Goal: Task Accomplishment & Management: Manage account settings

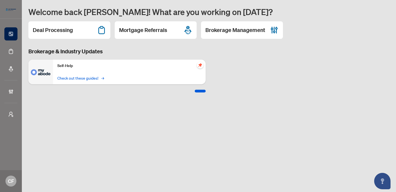
click at [68, 80] on link "Check out these guides! →" at bounding box center [80, 78] width 46 height 6
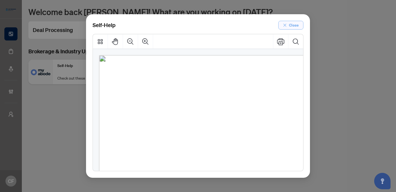
click at [289, 25] on span "Close" at bounding box center [294, 25] width 10 height 9
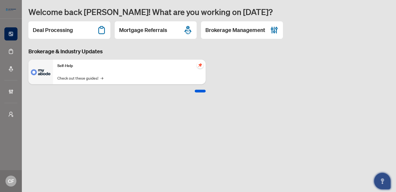
click at [389, 184] on button "Open asap" at bounding box center [383, 181] width 16 height 16
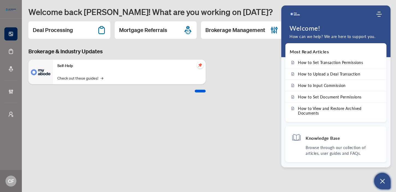
click at [390, 185] on button "Open asap" at bounding box center [383, 181] width 16 height 16
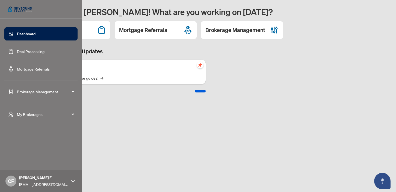
click at [30, 51] on link "Deal Processing" at bounding box center [31, 51] width 28 height 5
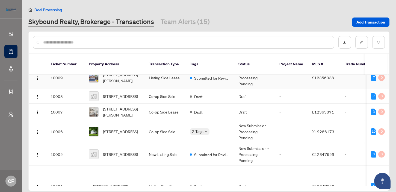
scroll to position [139, 0]
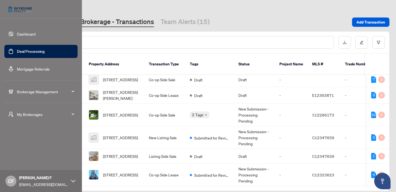
click at [58, 104] on li "My Brokerages" at bounding box center [40, 114] width 73 height 22
click at [49, 119] on div "My Brokerages" at bounding box center [40, 114] width 73 height 13
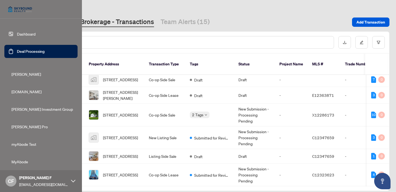
scroll to position [0, 0]
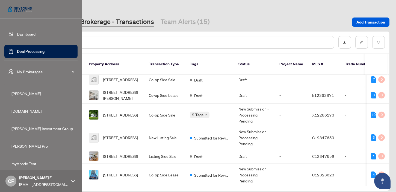
click at [36, 71] on span "My Brokerages" at bounding box center [45, 72] width 57 height 6
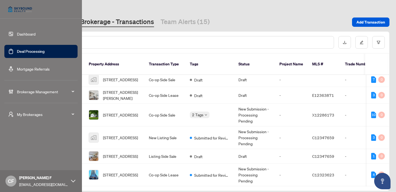
click at [42, 92] on span "Brokerage Management" at bounding box center [45, 92] width 57 height 6
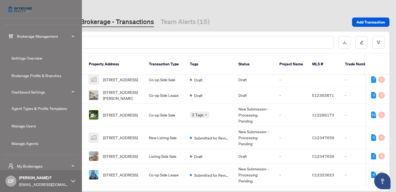
scroll to position [55, 0]
click at [34, 145] on link "Manage Agents" at bounding box center [24, 143] width 27 height 5
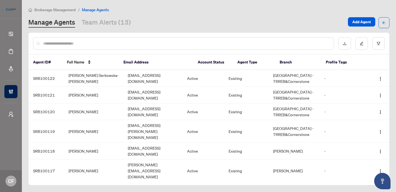
click at [42, 8] on span "Brokerage Management" at bounding box center [55, 9] width 42 height 5
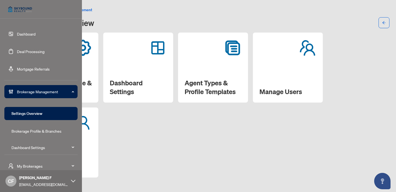
click at [23, 49] on link "Deal Processing" at bounding box center [31, 51] width 28 height 5
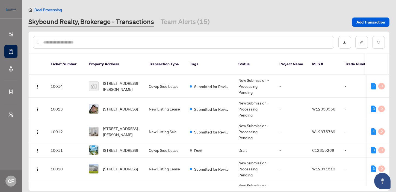
scroll to position [139, 0]
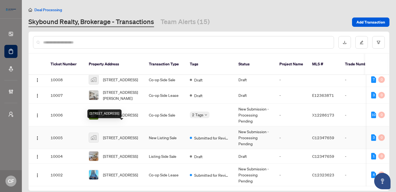
click at [133, 135] on span "5-1636 Dundas St W, Toronto, Ontario M6K 1V1, Canada" at bounding box center [120, 138] width 35 height 6
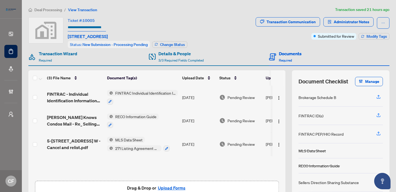
click at [256, 177] on div "(3) File Name Document Tag(s) Upload Date Status Uploaded By FINTRAC - Individu…" at bounding box center [156, 137] width 257 height 134
click at [257, 174] on div "FINTRAC - Individual Identification Information Record.pdf FINTRAC Individual I…" at bounding box center [156, 132] width 257 height 92
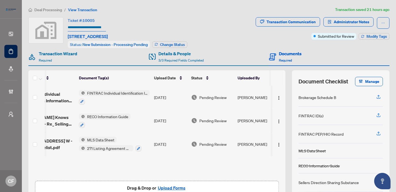
scroll to position [0, 38]
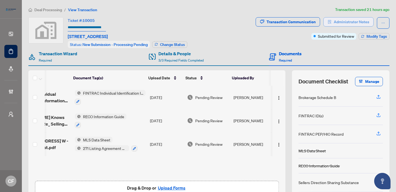
click at [339, 21] on span "Administrator Notes" at bounding box center [352, 21] width 36 height 9
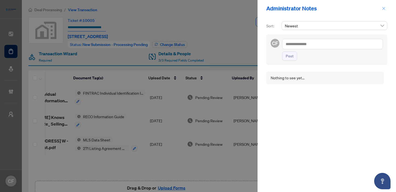
click at [386, 5] on div "Administrator Notes" at bounding box center [327, 8] width 139 height 17
drag, startPoint x: 384, startPoint y: 9, endPoint x: 380, endPoint y: 12, distance: 5.2
click at [384, 9] on icon "close" at bounding box center [384, 9] width 4 height 4
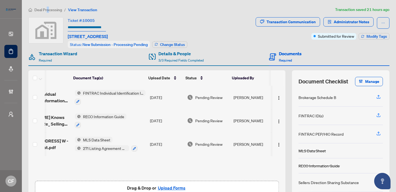
click at [48, 8] on span "Deal Processing" at bounding box center [48, 9] width 28 height 5
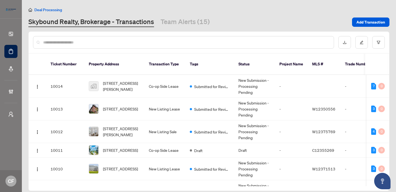
scroll to position [0, 36]
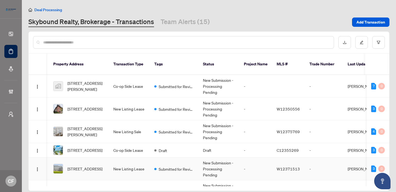
click at [246, 169] on td "-" at bounding box center [256, 168] width 33 height 23
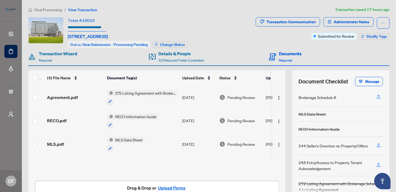
click at [60, 9] on span "Deal Processing" at bounding box center [48, 9] width 28 height 5
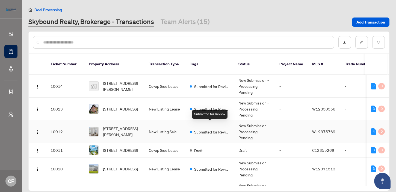
click at [203, 129] on span "Submitted for Review" at bounding box center [212, 132] width 36 height 6
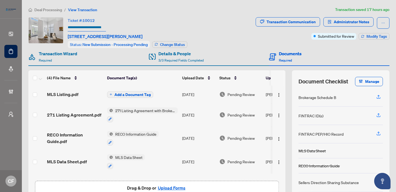
click at [57, 8] on span "Deal Processing" at bounding box center [48, 9] width 28 height 5
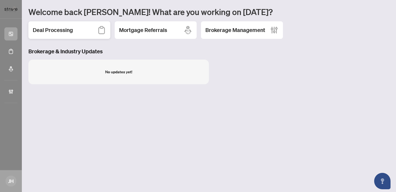
click at [54, 29] on h2 "Deal Processing" at bounding box center [53, 30] width 40 height 8
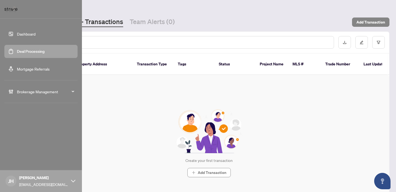
click at [38, 89] on span "Brokerage Management" at bounding box center [45, 92] width 57 height 6
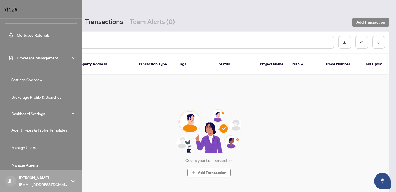
scroll to position [40, 0]
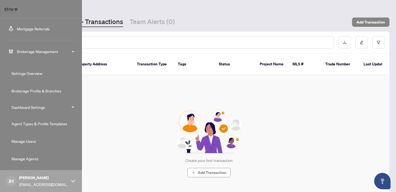
click at [50, 88] on link "Brokerage Profile & Branches" at bounding box center [36, 90] width 50 height 5
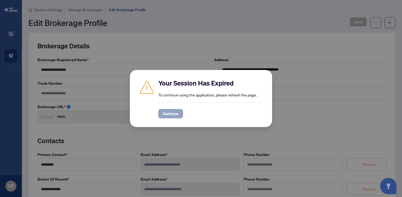
click at [172, 107] on div "Continue" at bounding box center [210, 110] width 105 height 16
click at [176, 115] on span "Continue" at bounding box center [171, 113] width 16 height 9
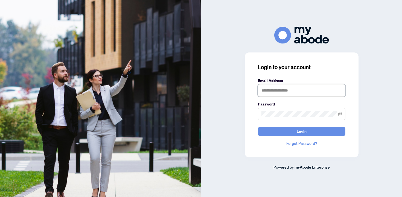
type input "**********"
drag, startPoint x: 332, startPoint y: 140, endPoint x: 334, endPoint y: 134, distance: 6.0
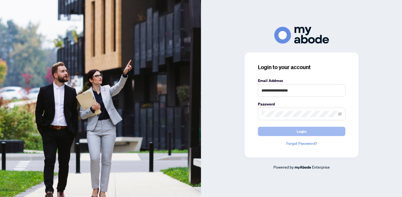
click at [332, 140] on div "**********" at bounding box center [302, 104] width 114 height 105
click at [334, 134] on button "Login" at bounding box center [301, 131] width 87 height 9
